Goal: Task Accomplishment & Management: Manage account settings

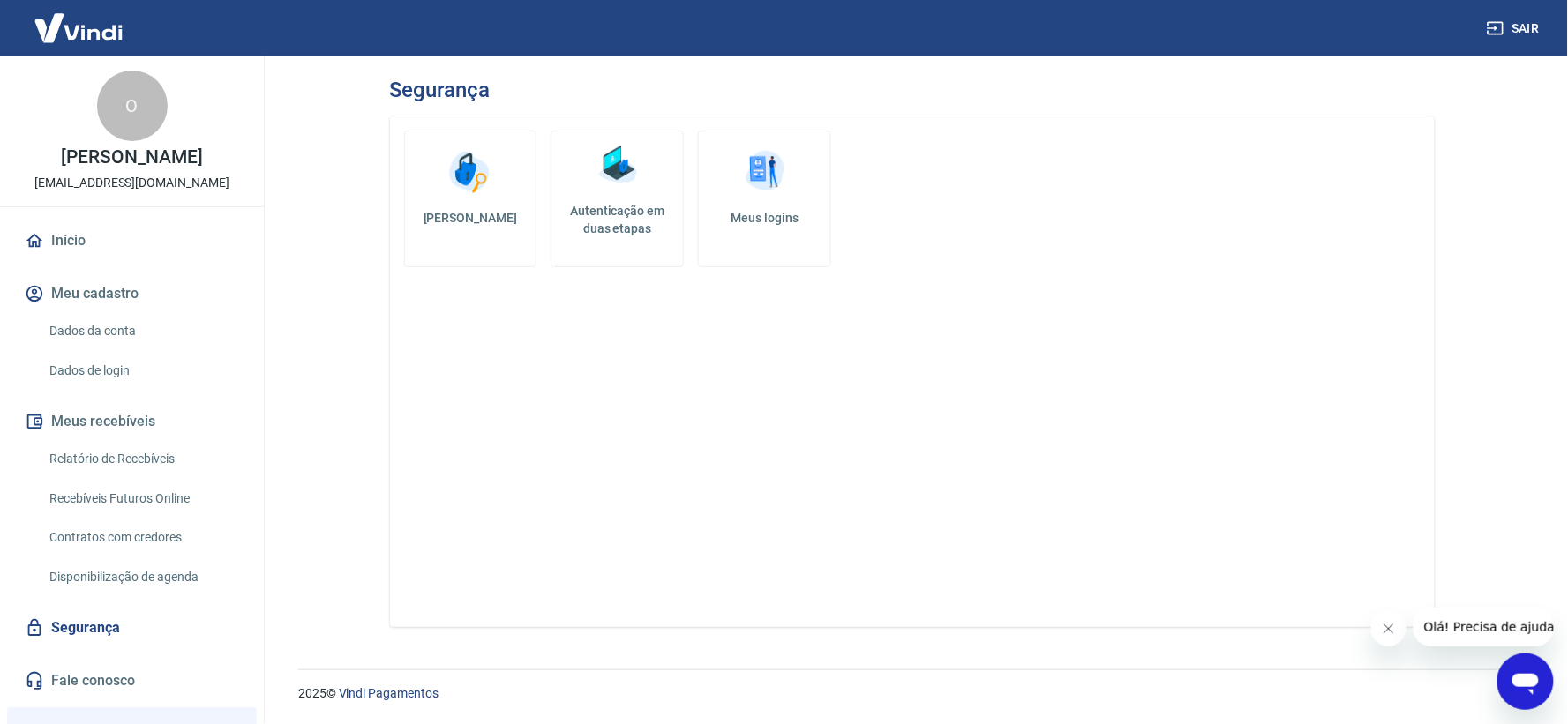
click at [642, 198] on link "Autenticação em duas etapas" at bounding box center [617, 199] width 133 height 137
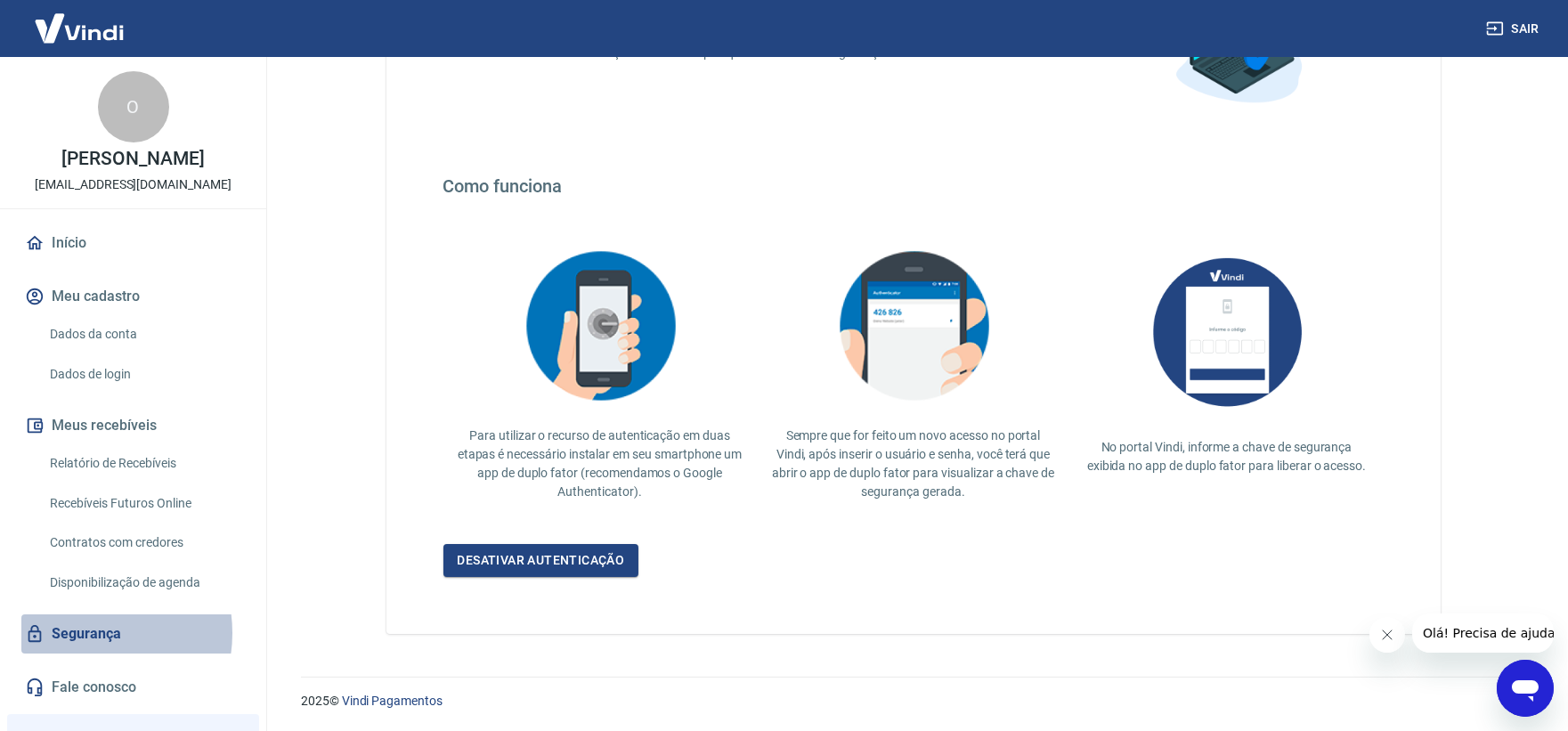
click at [83, 652] on link "Segurança" at bounding box center [133, 634] width 224 height 39
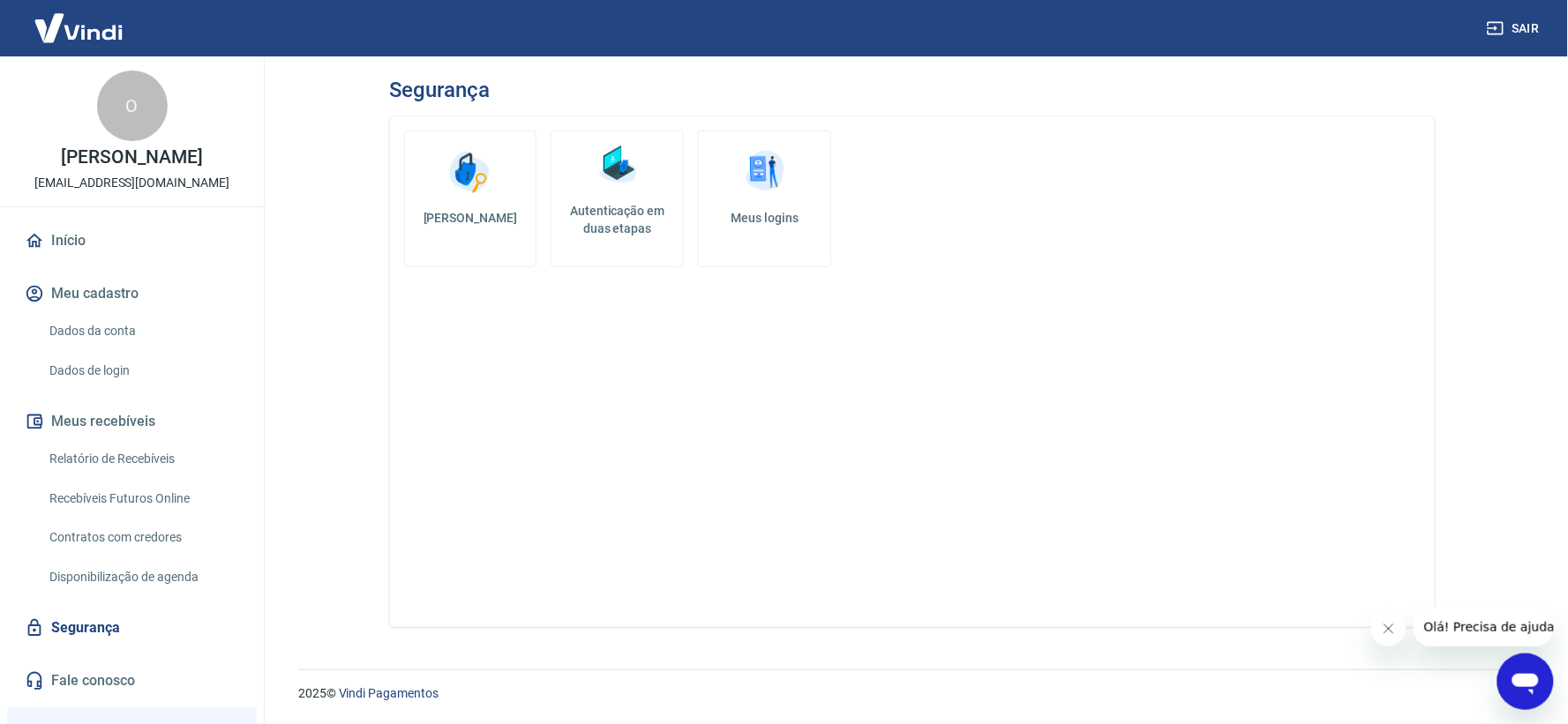
click at [770, 180] on img at bounding box center [765, 172] width 53 height 53
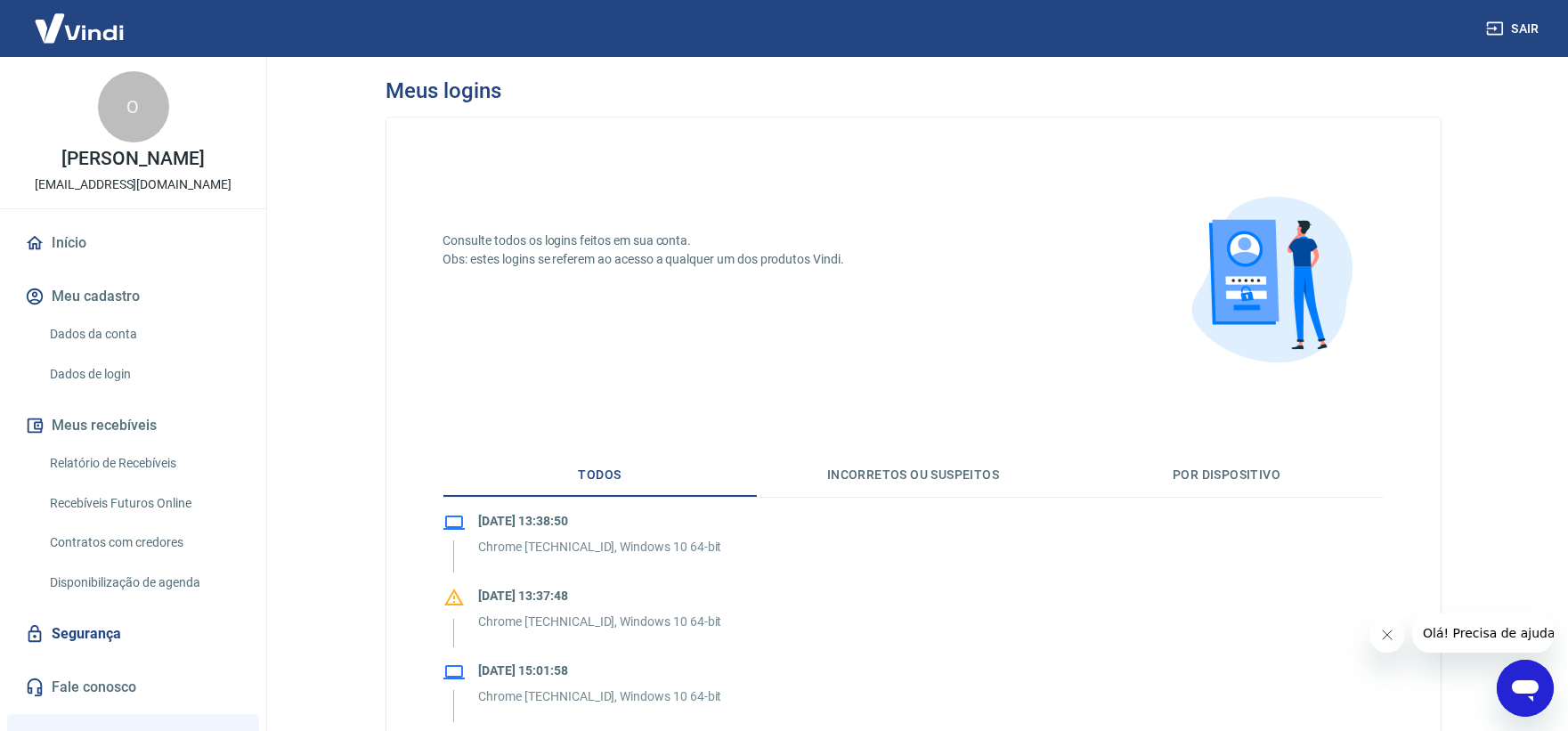
scroll to position [198, 0]
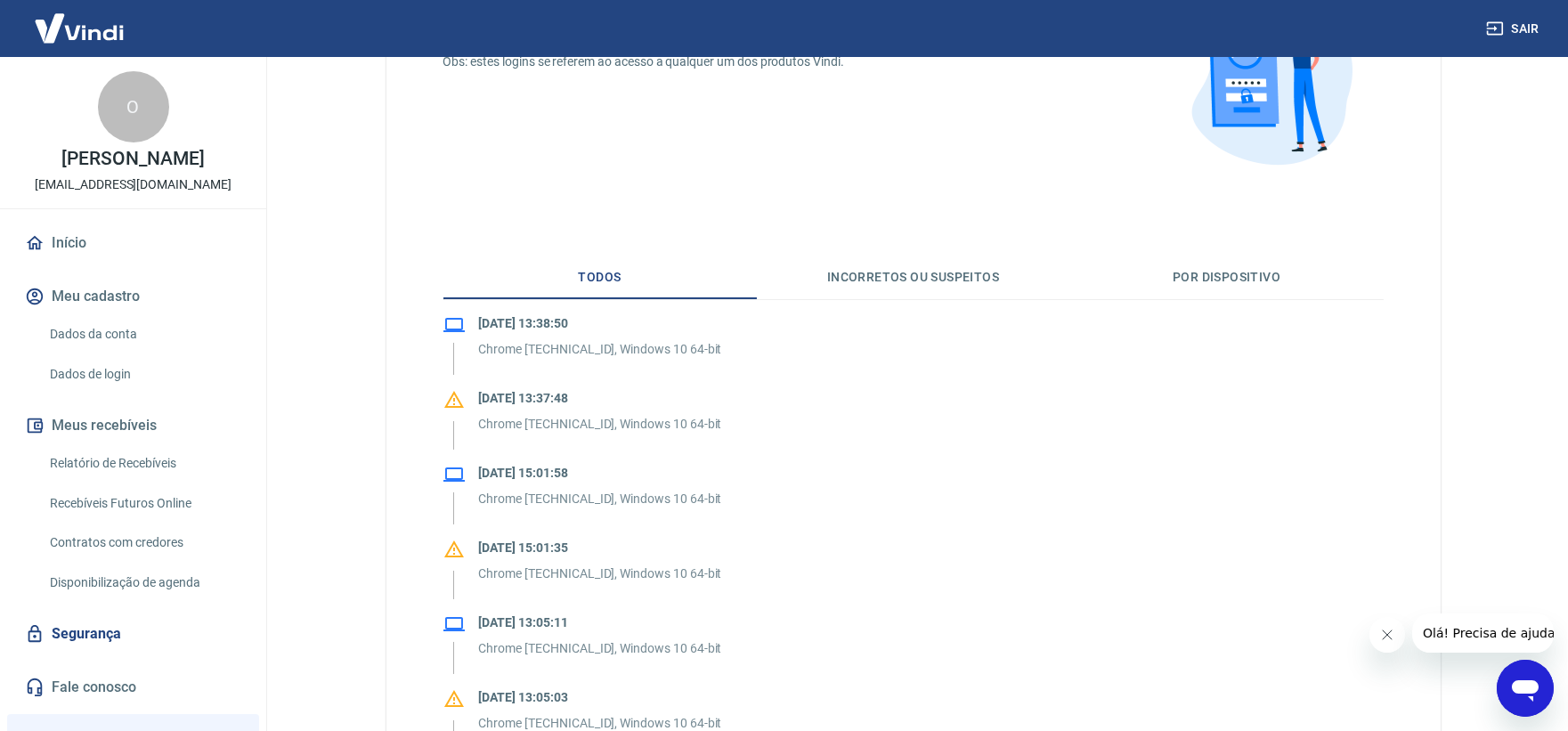
click at [927, 280] on button "Incorretos ou suspeitos" at bounding box center [913, 278] width 314 height 43
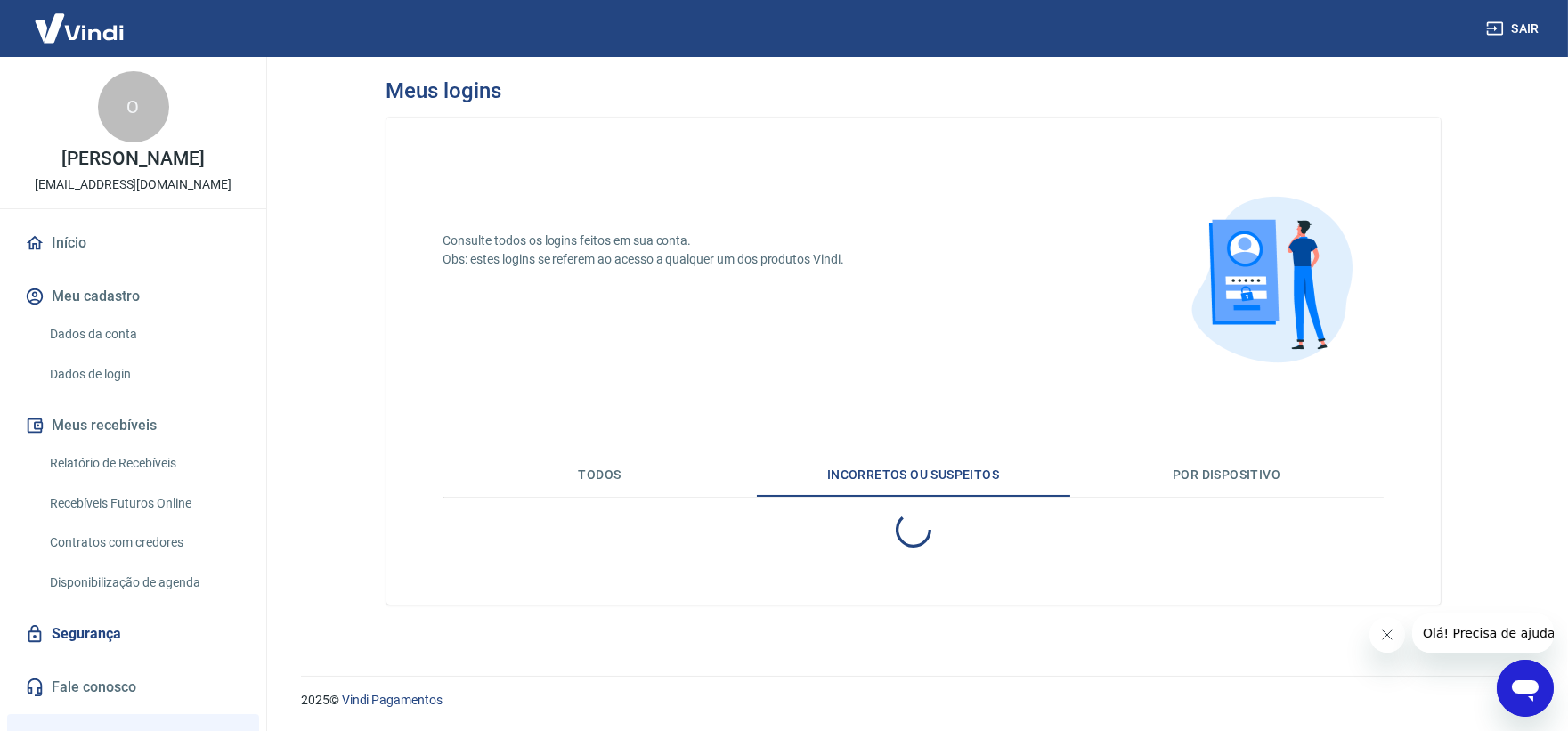
scroll to position [0, 0]
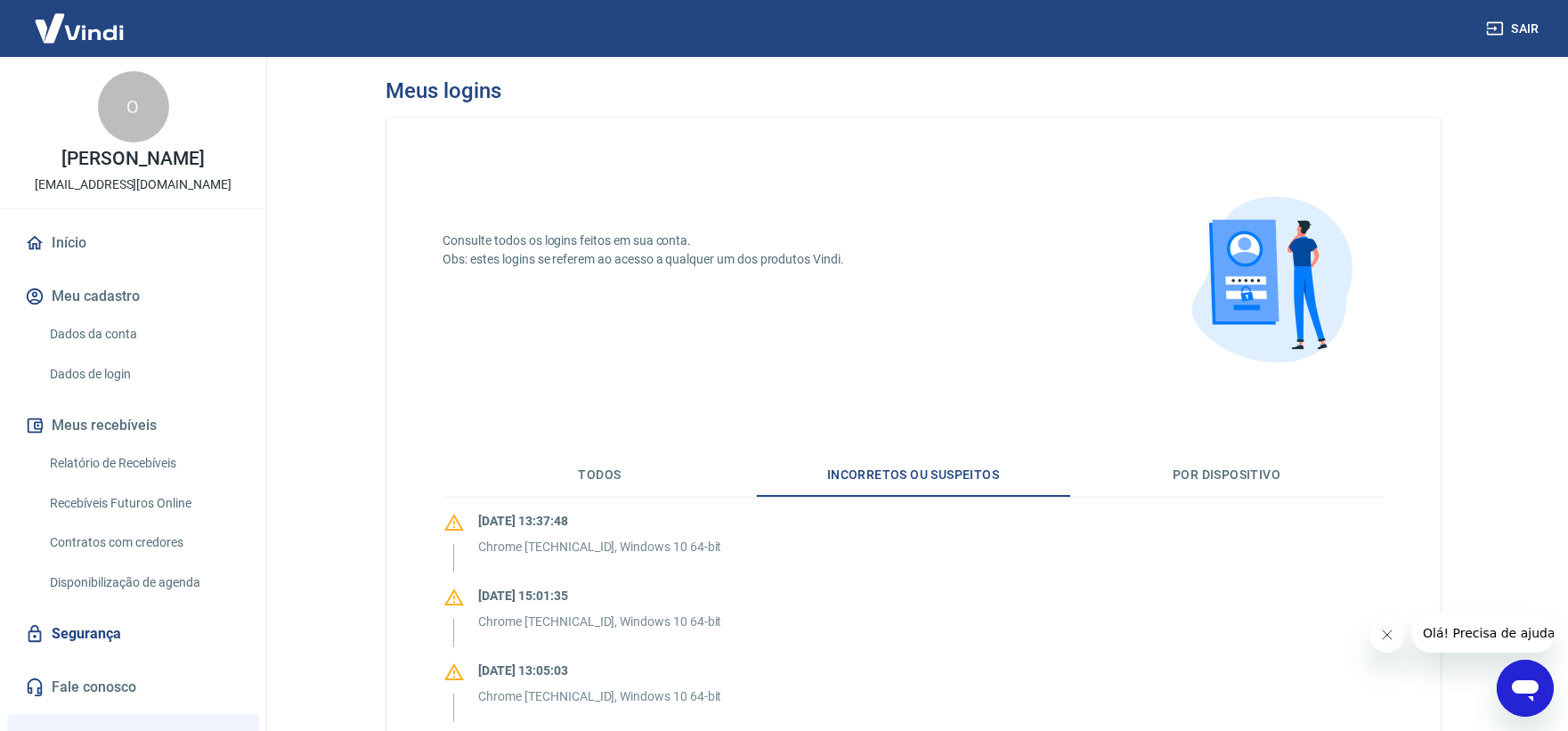
click at [1198, 478] on button "Por dispositivo" at bounding box center [1227, 476] width 314 height 43
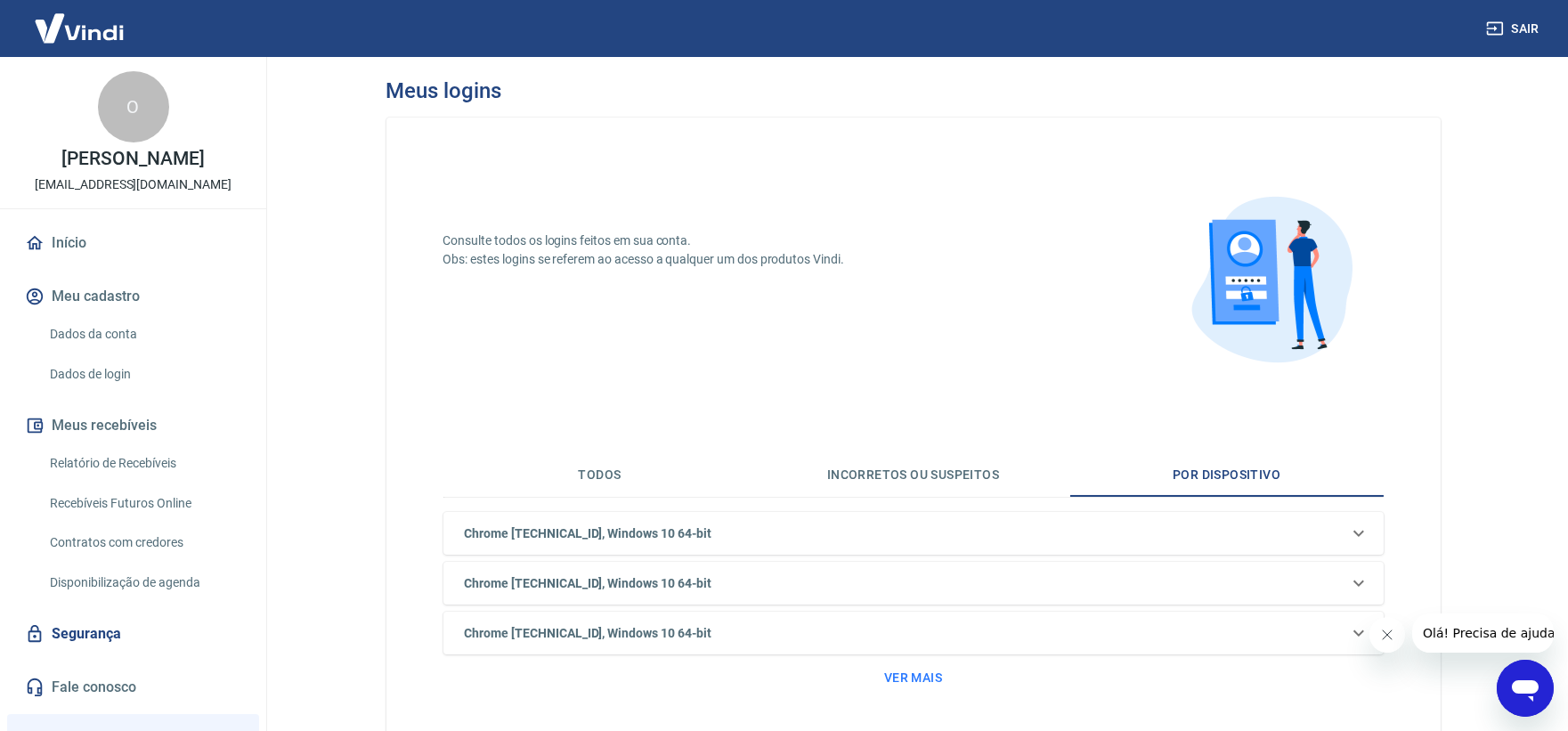
click at [597, 482] on button "Todos" at bounding box center [600, 476] width 314 height 43
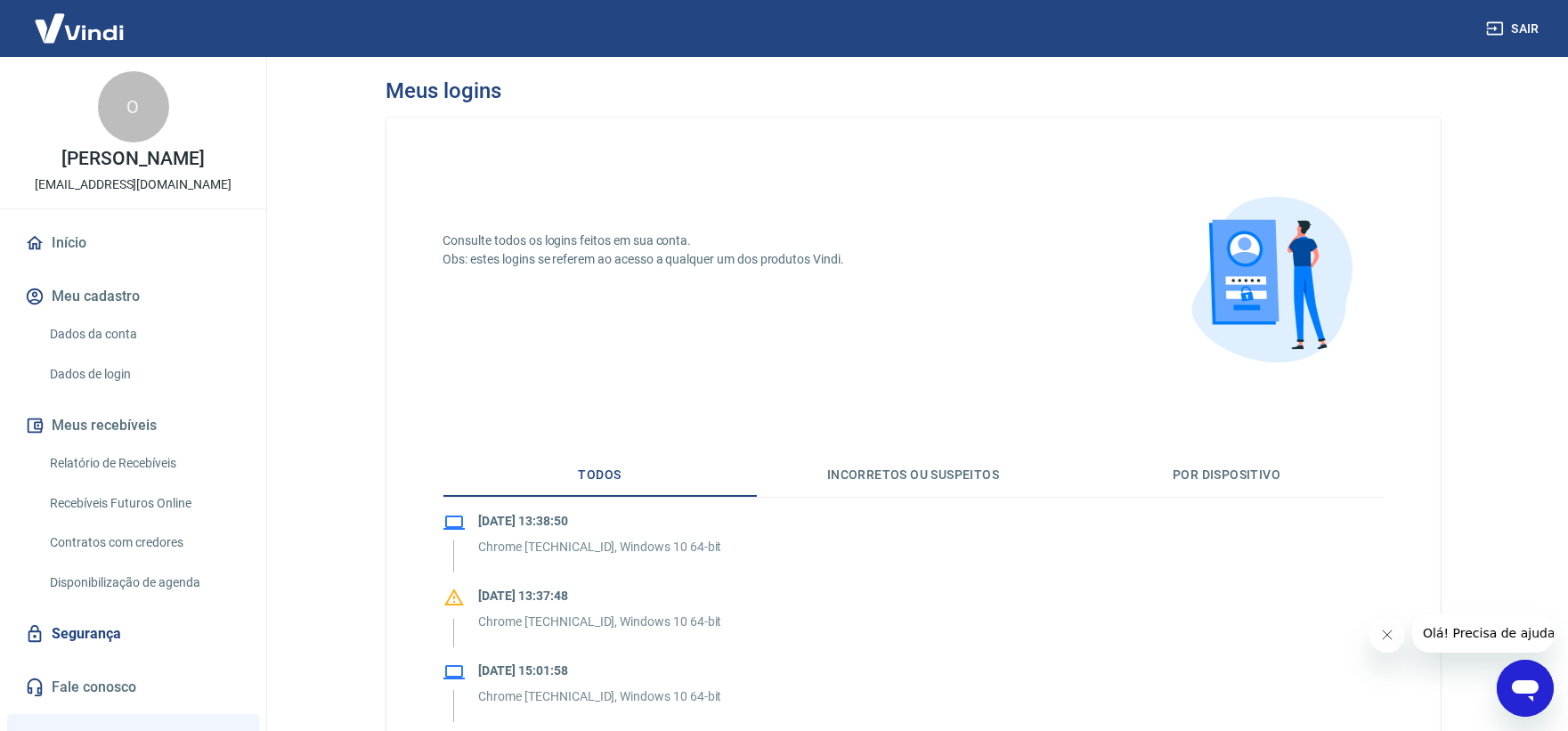
click at [63, 263] on link "Início" at bounding box center [133, 243] width 224 height 39
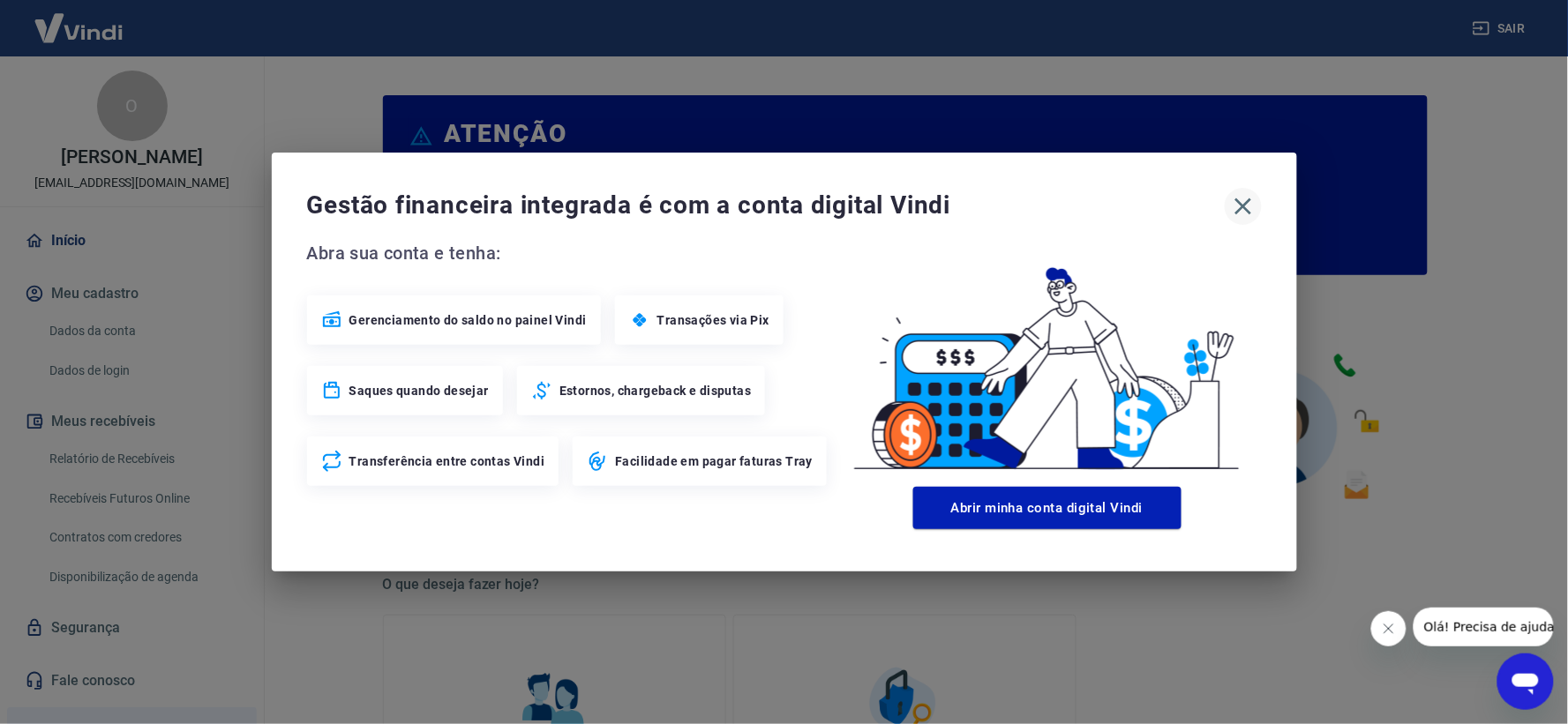
click at [1242, 207] on icon "button" at bounding box center [1242, 207] width 17 height 17
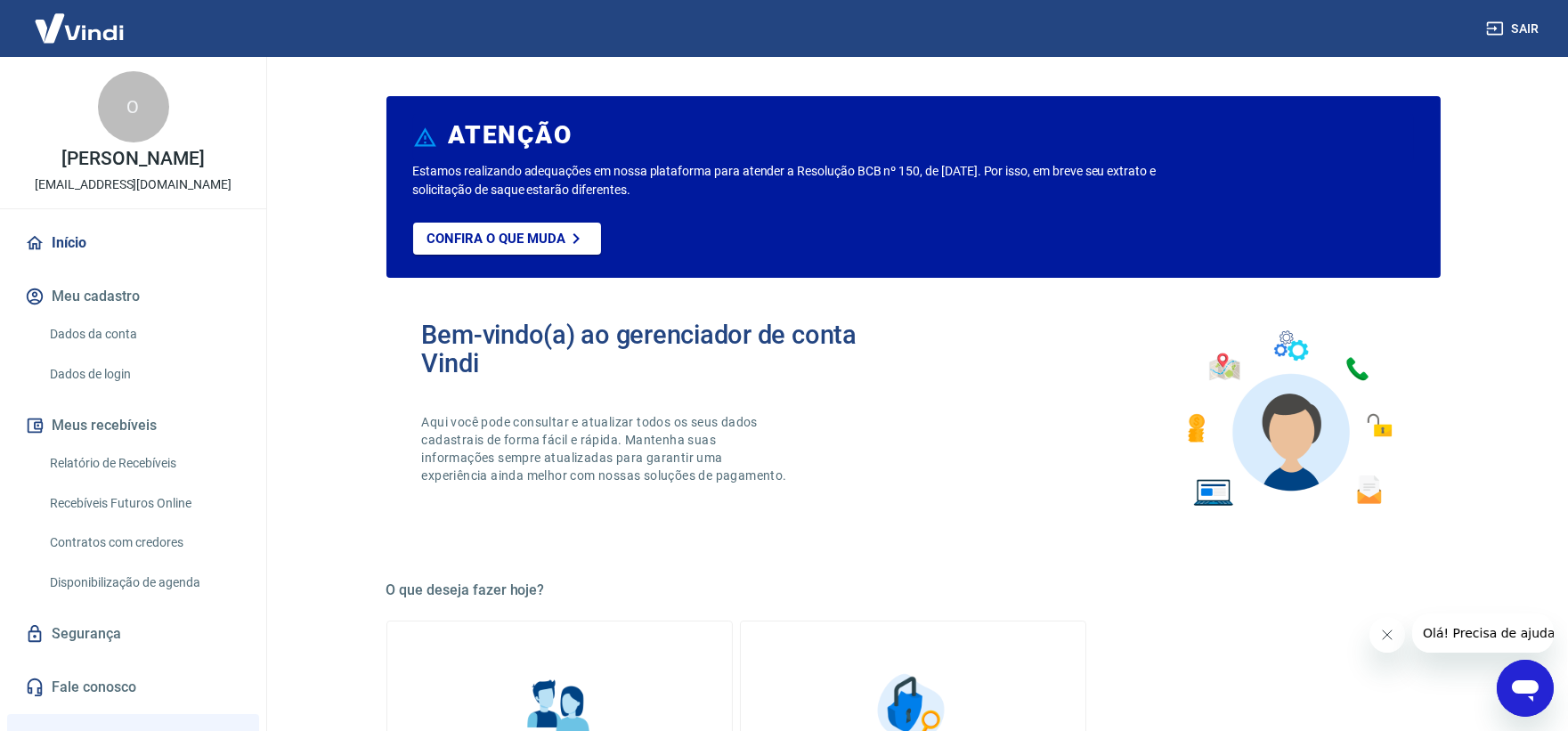
click at [98, 21] on img at bounding box center [79, 28] width 116 height 54
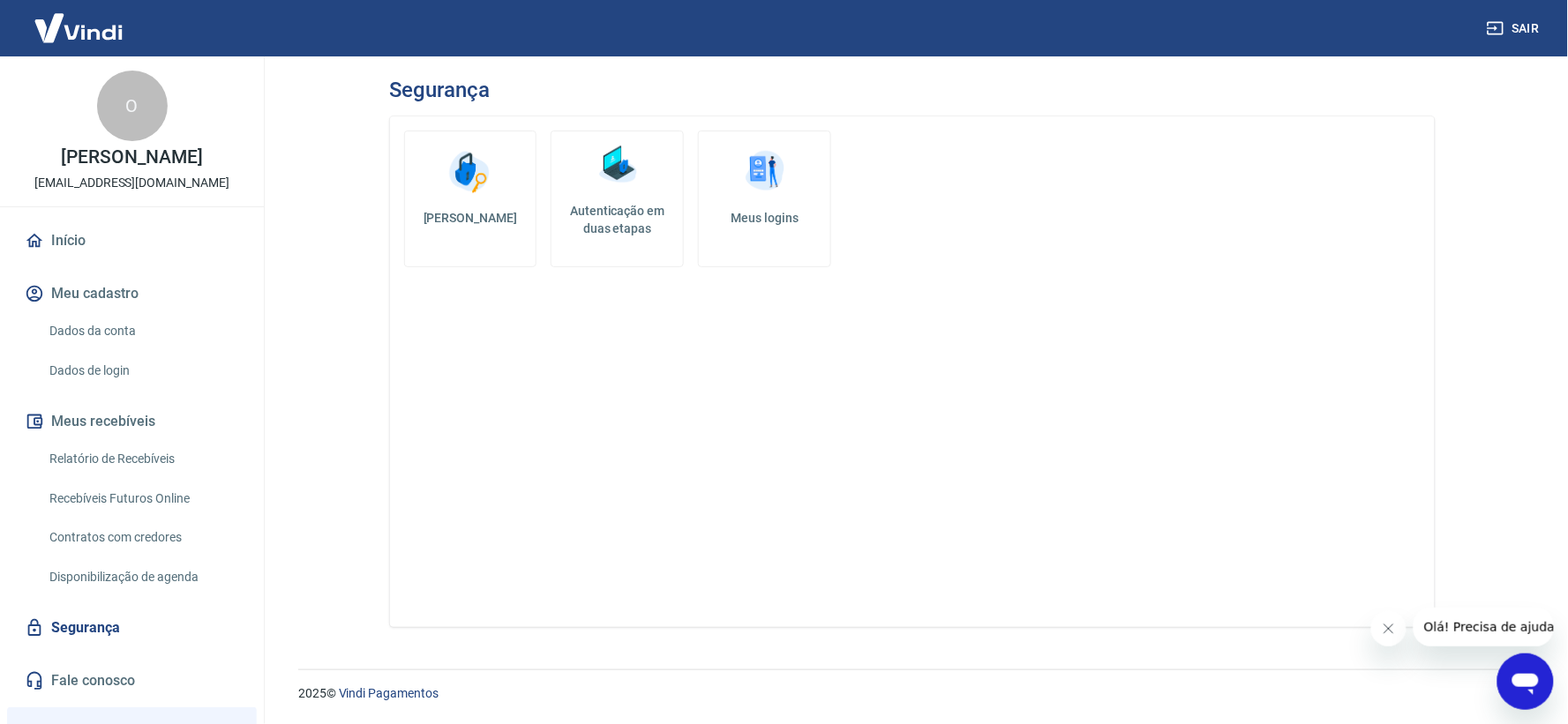
click at [135, 383] on link "Dados de login" at bounding box center [142, 371] width 200 height 36
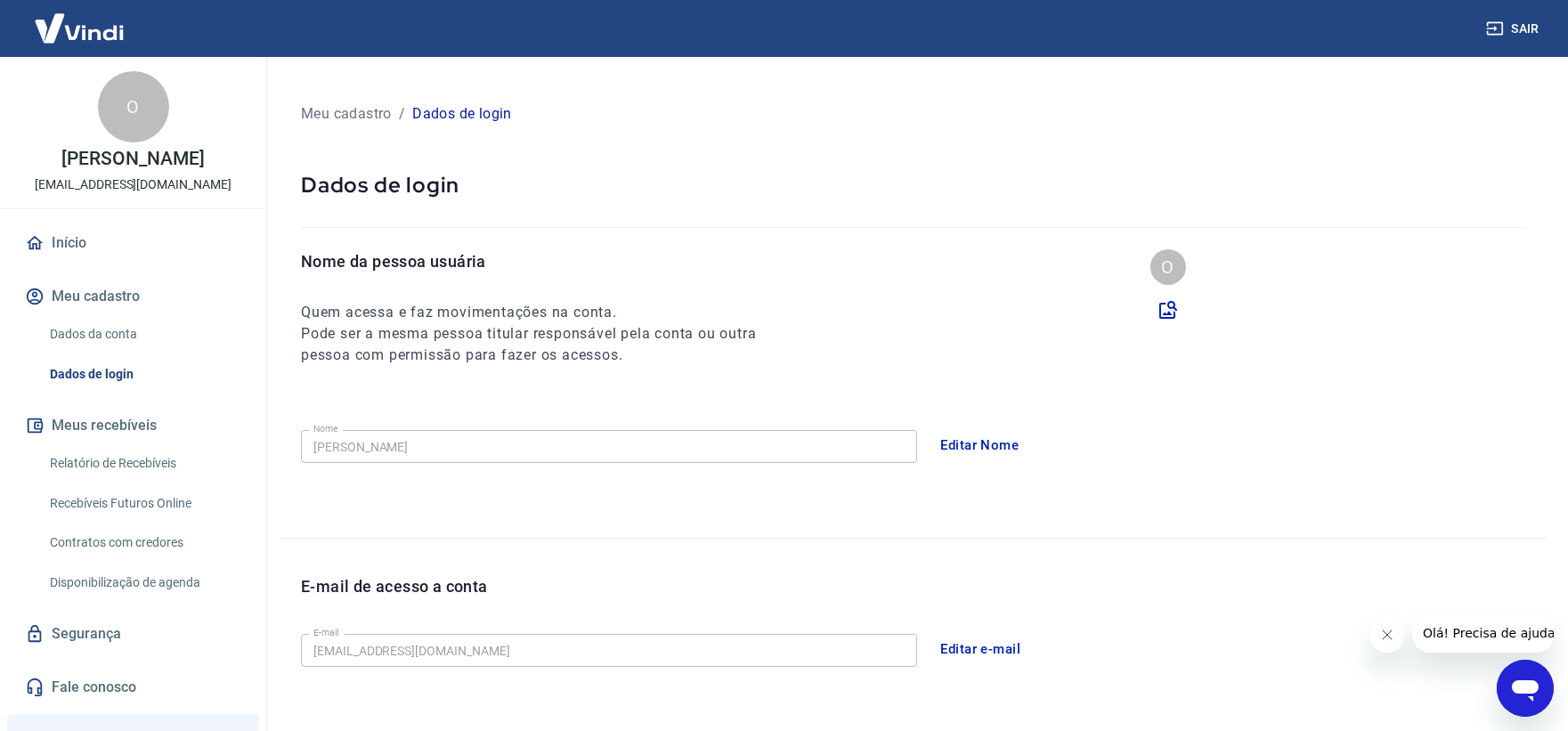
click at [102, 353] on link "Dados da conta" at bounding box center [143, 334] width 202 height 37
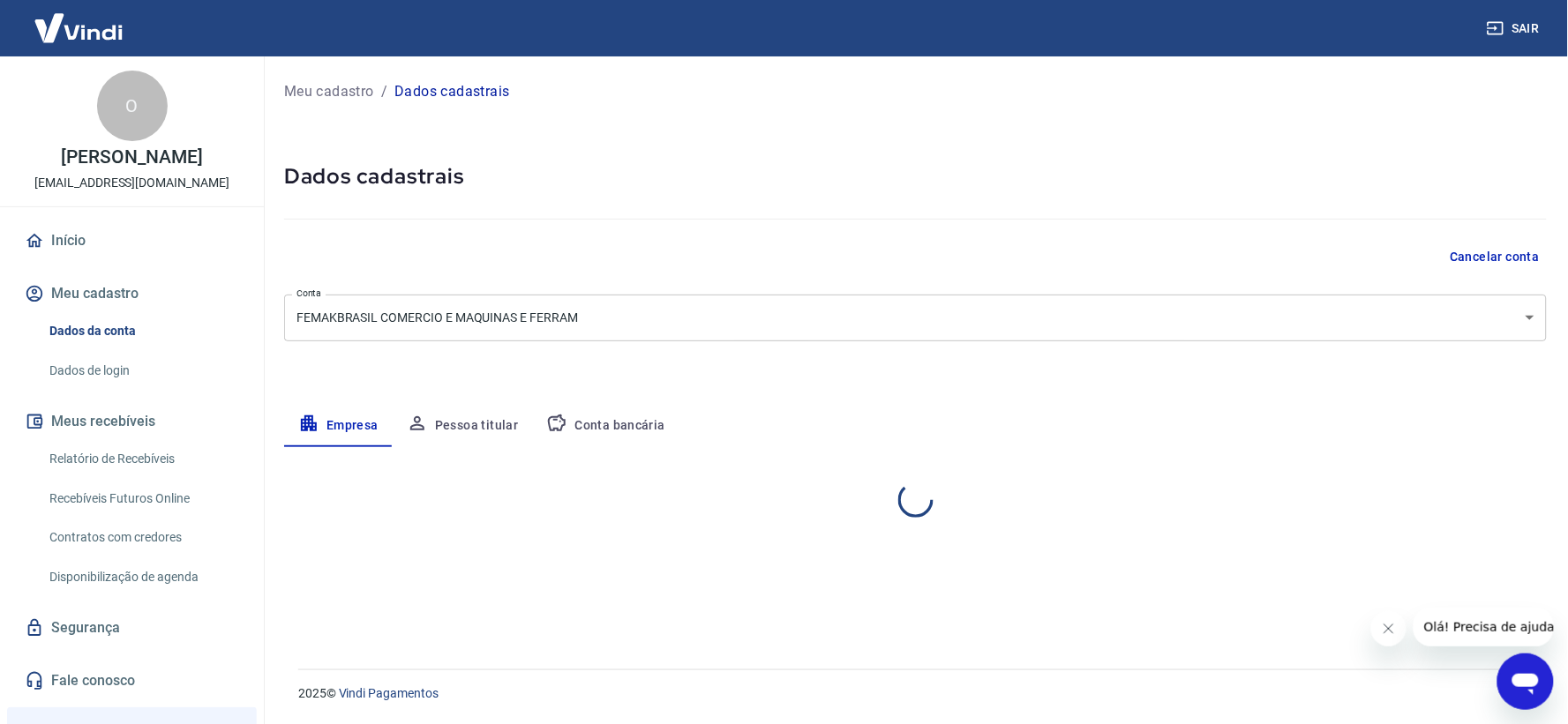
select select "SP"
select select "business"
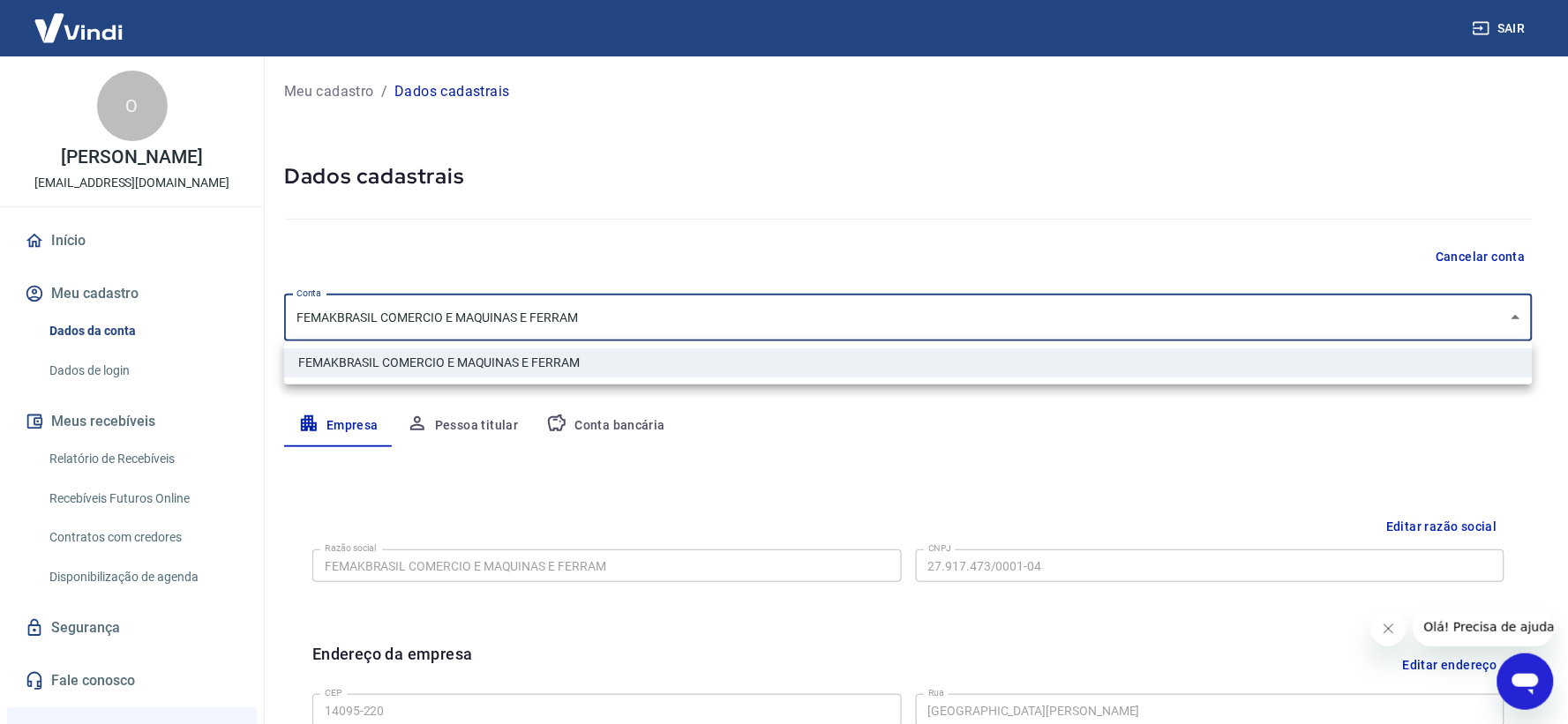
click at [549, 330] on body "Sair O [PERSON_NAME] [EMAIL_ADDRESS][DOMAIN_NAME] Início Meu cadastro Dados da …" at bounding box center [784, 362] width 1568 height 724
click at [556, 261] on div at bounding box center [784, 362] width 1568 height 724
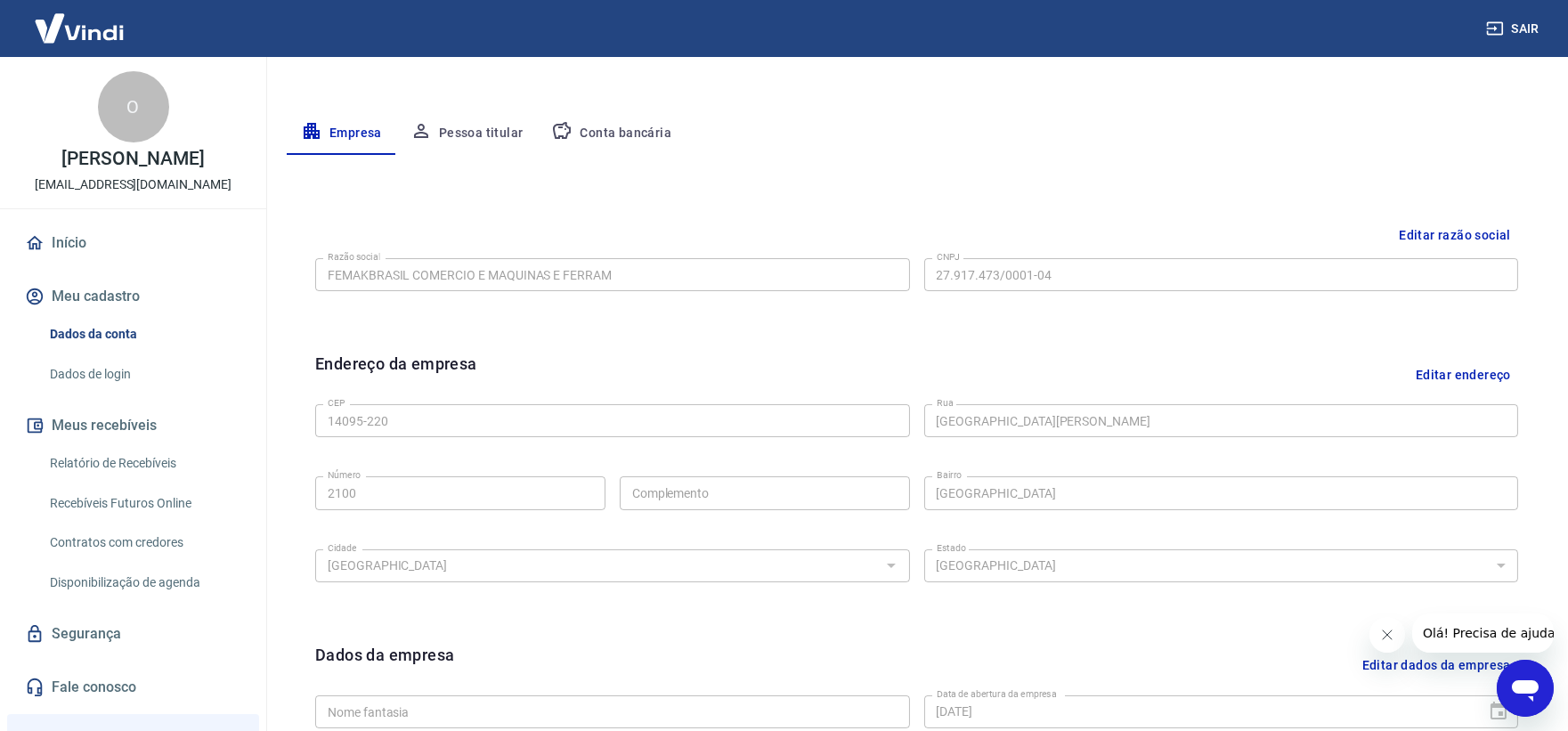
scroll to position [495, 0]
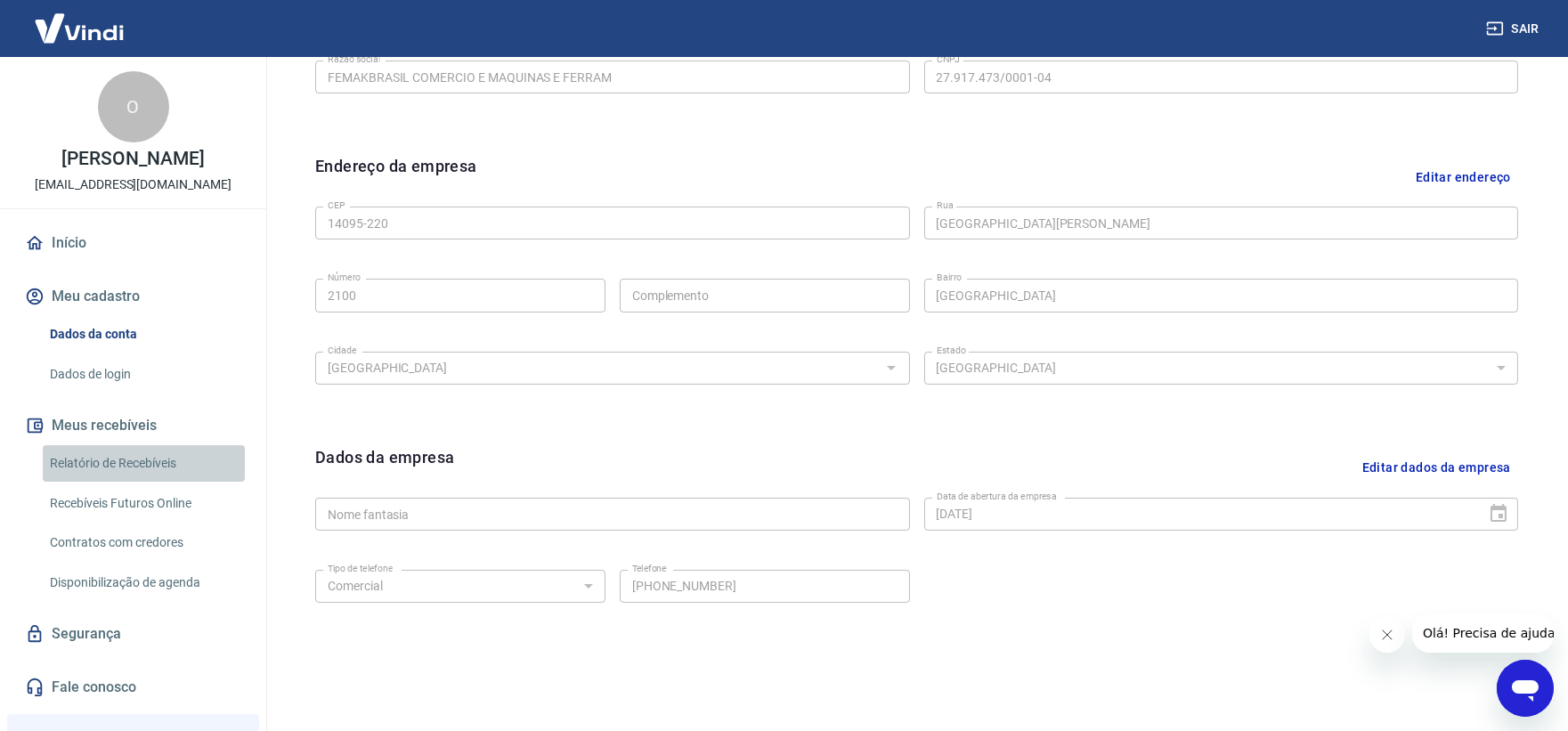
click at [156, 478] on link "Relatório de Recebíveis" at bounding box center [143, 464] width 202 height 37
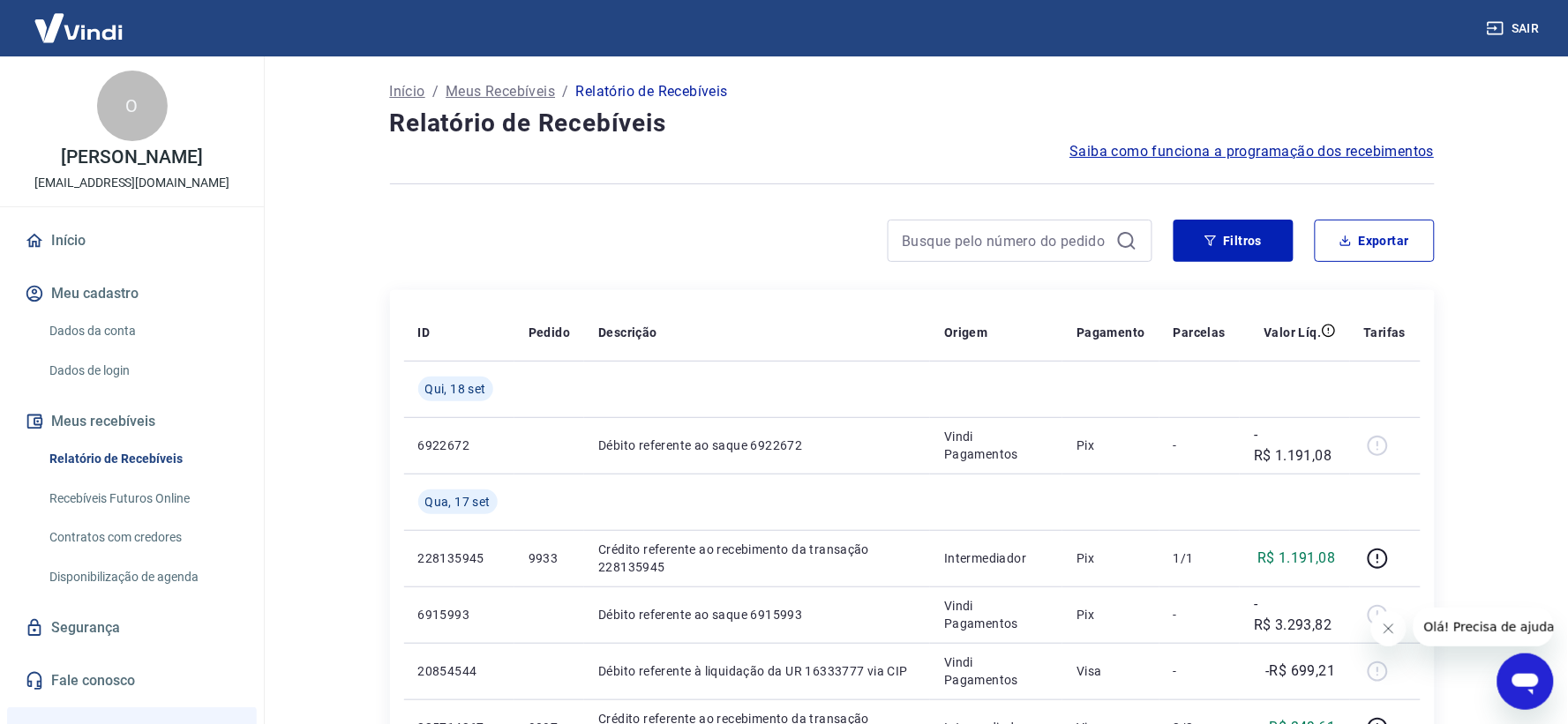
click at [125, 608] on link "Segurança" at bounding box center [132, 628] width 222 height 39
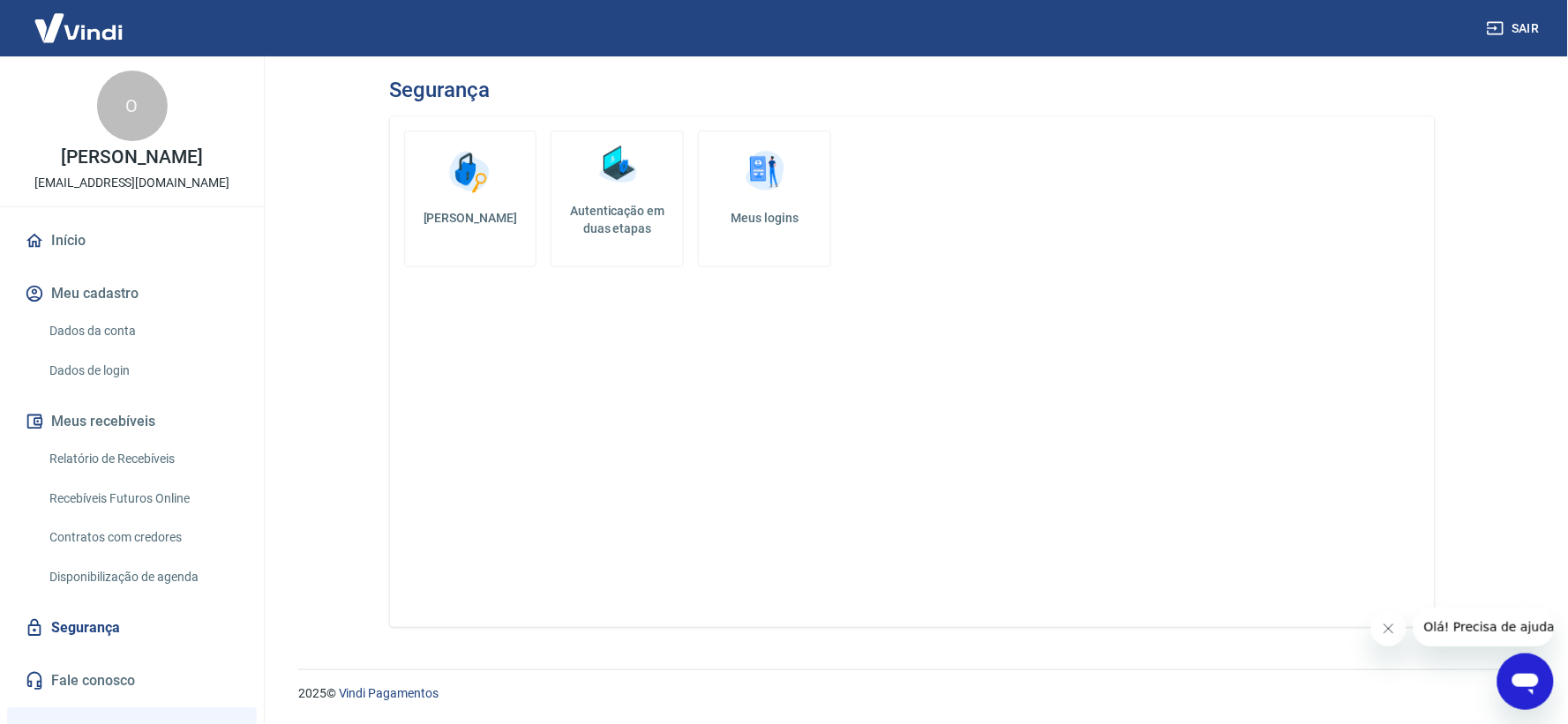
click at [127, 313] on button "Meu cadastro" at bounding box center [132, 294] width 222 height 39
click at [85, 313] on button "Meu cadastro" at bounding box center [132, 294] width 222 height 39
click at [82, 260] on link "Início" at bounding box center [132, 241] width 222 height 39
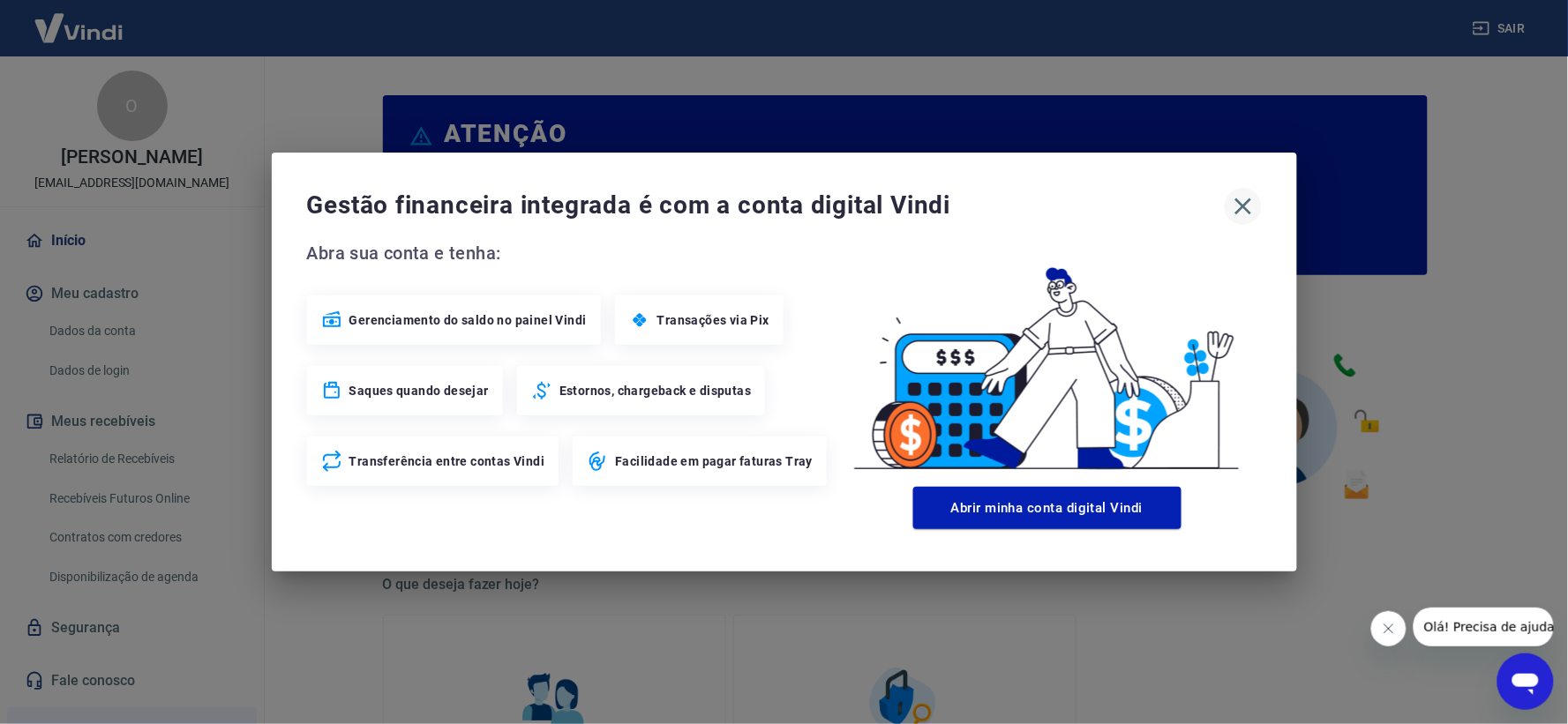
click at [1236, 200] on icon "button" at bounding box center [1242, 207] width 17 height 17
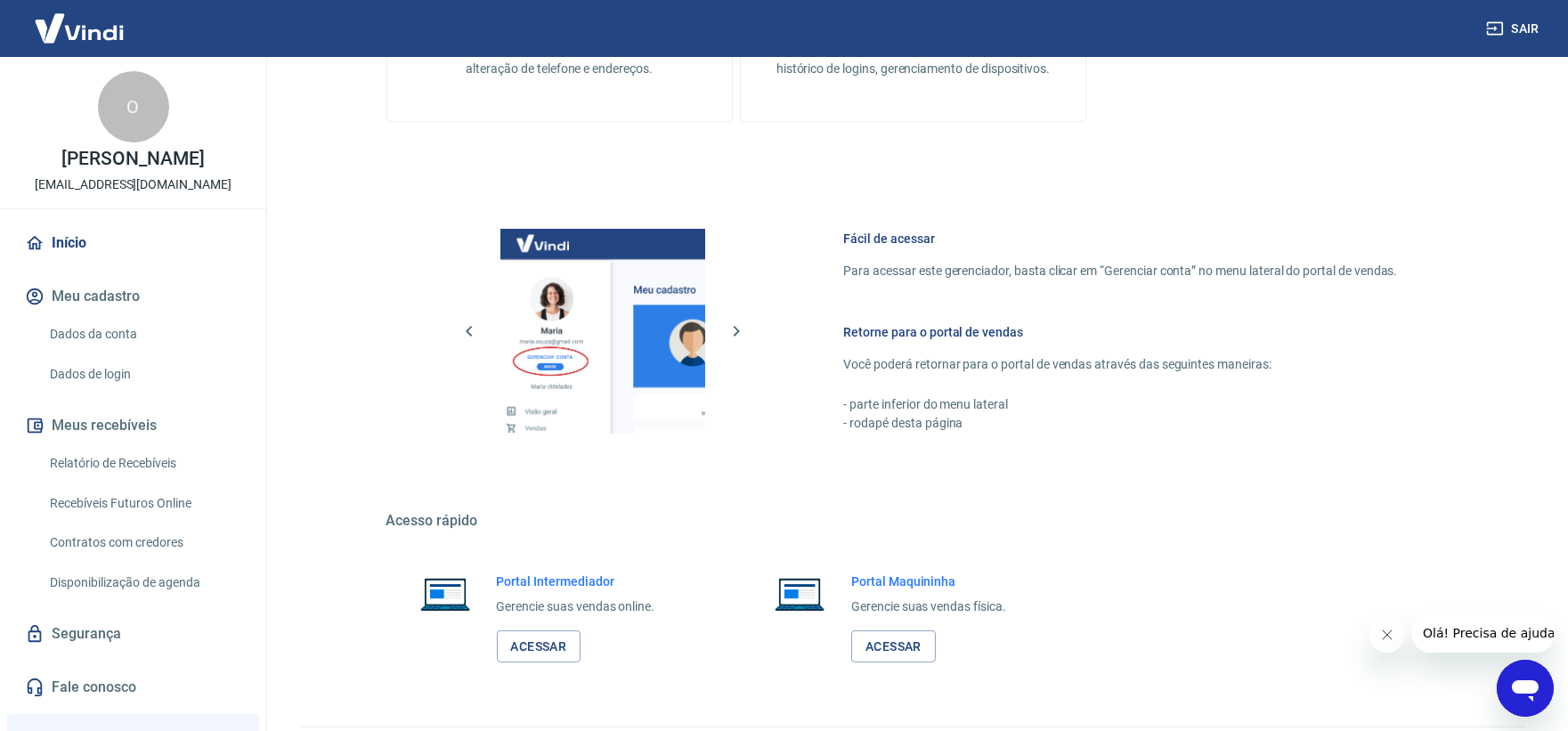
scroll to position [842, 0]
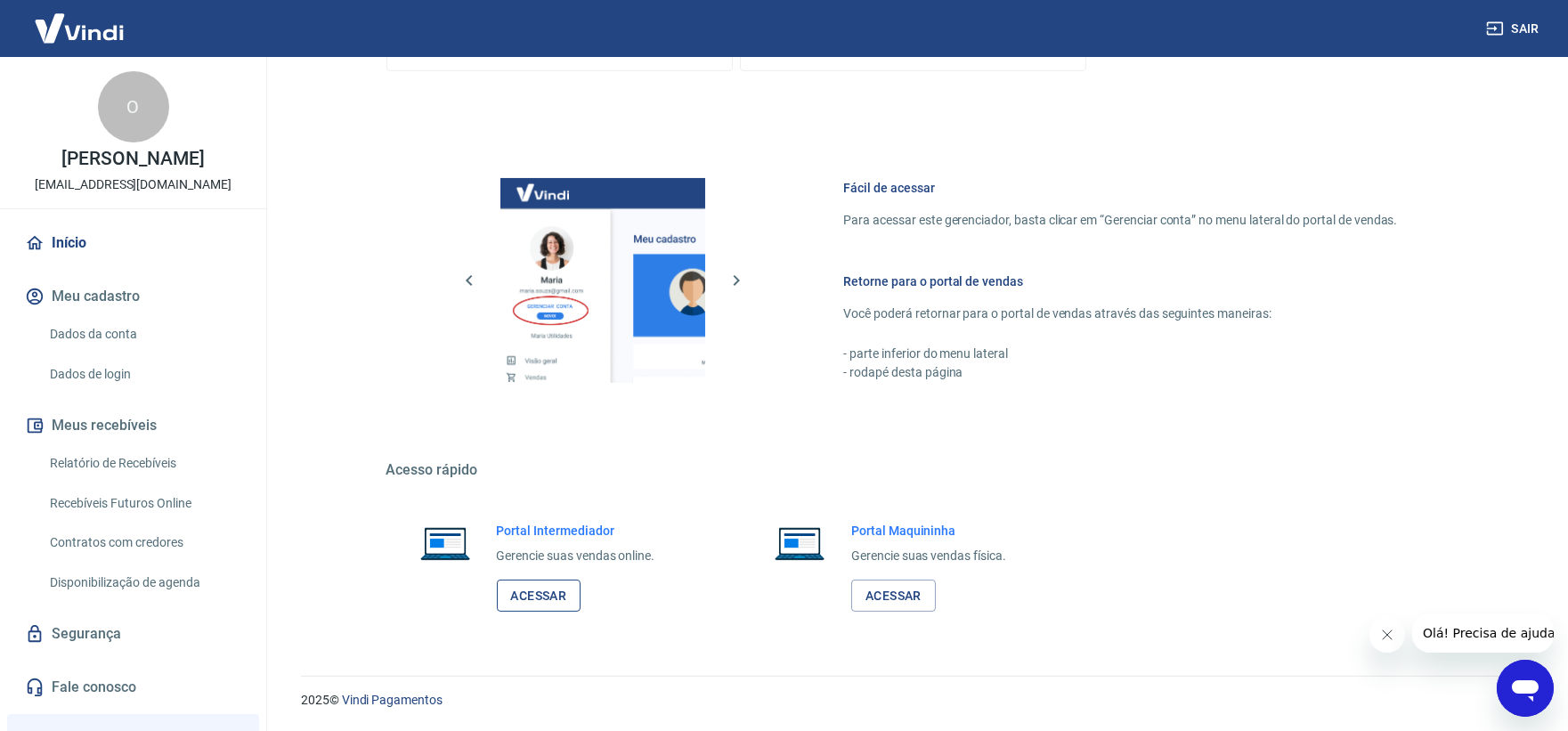
click at [555, 592] on link "Acessar" at bounding box center [539, 595] width 85 height 33
